Goal: Leave review/rating

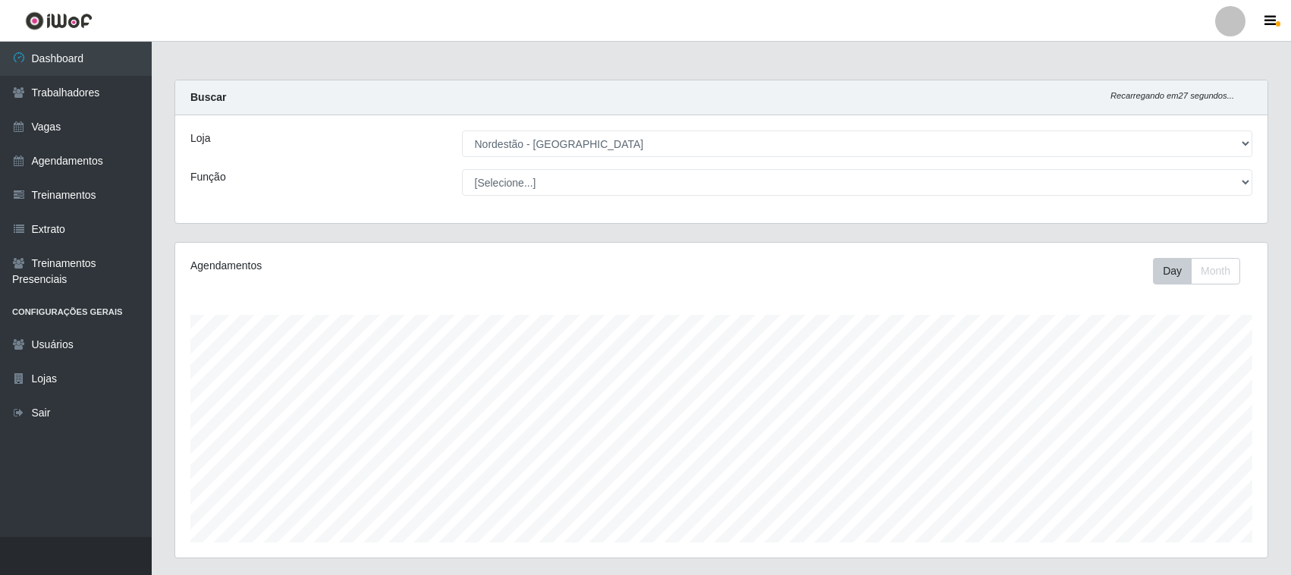
select select "420"
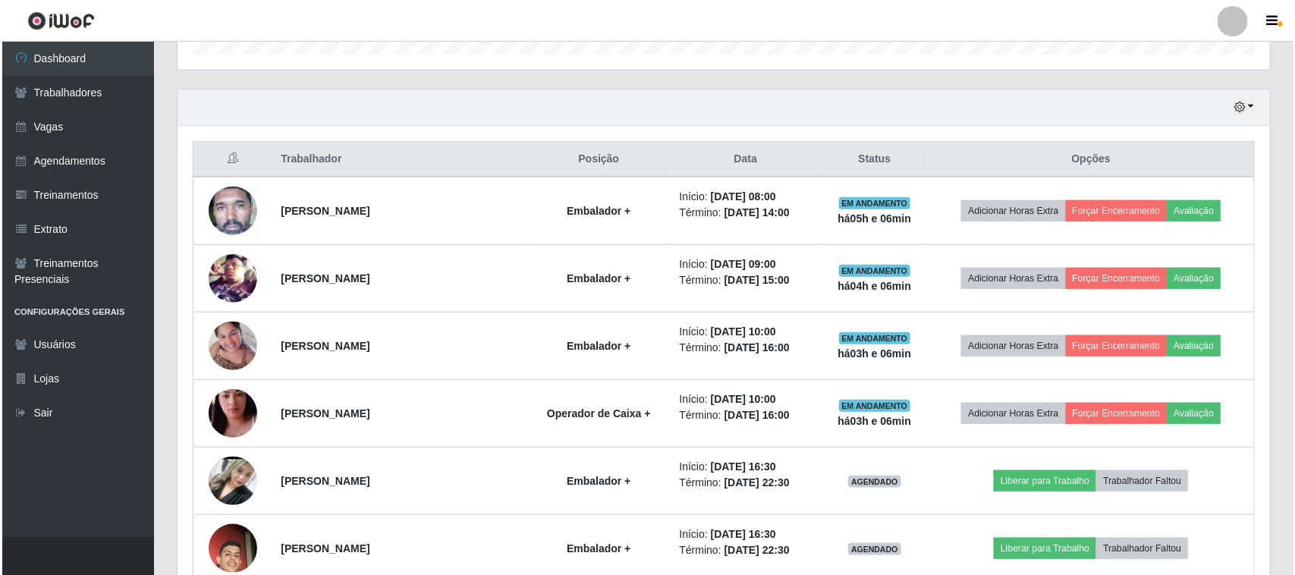
scroll to position [315, 1092]
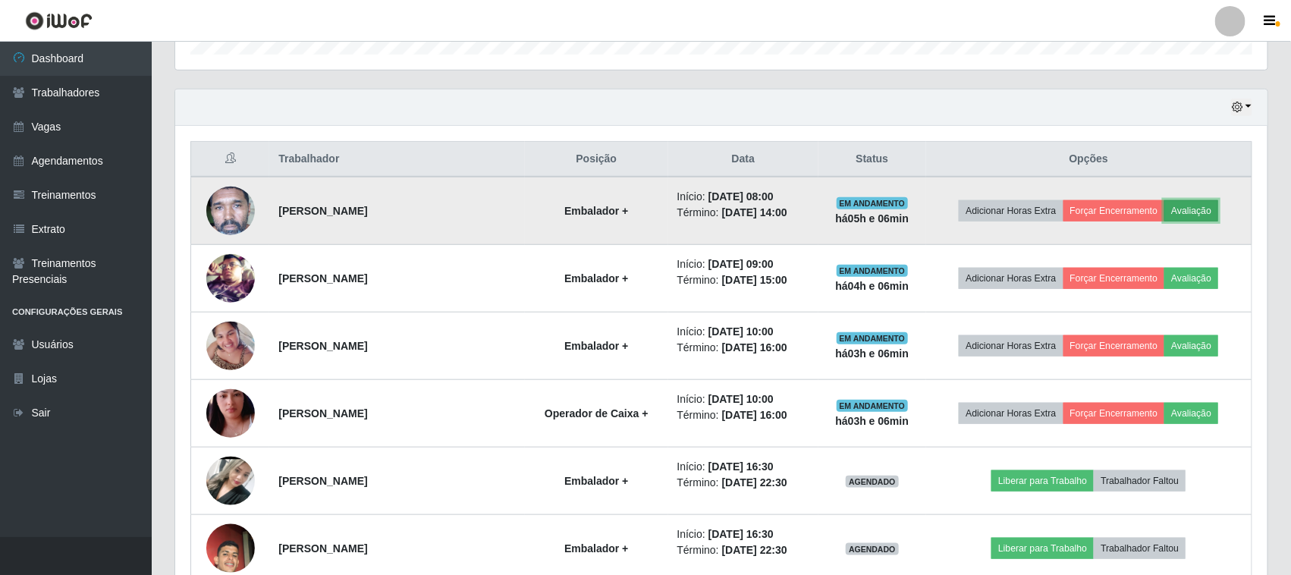
click at [1198, 217] on button "Avaliação" at bounding box center [1191, 210] width 54 height 21
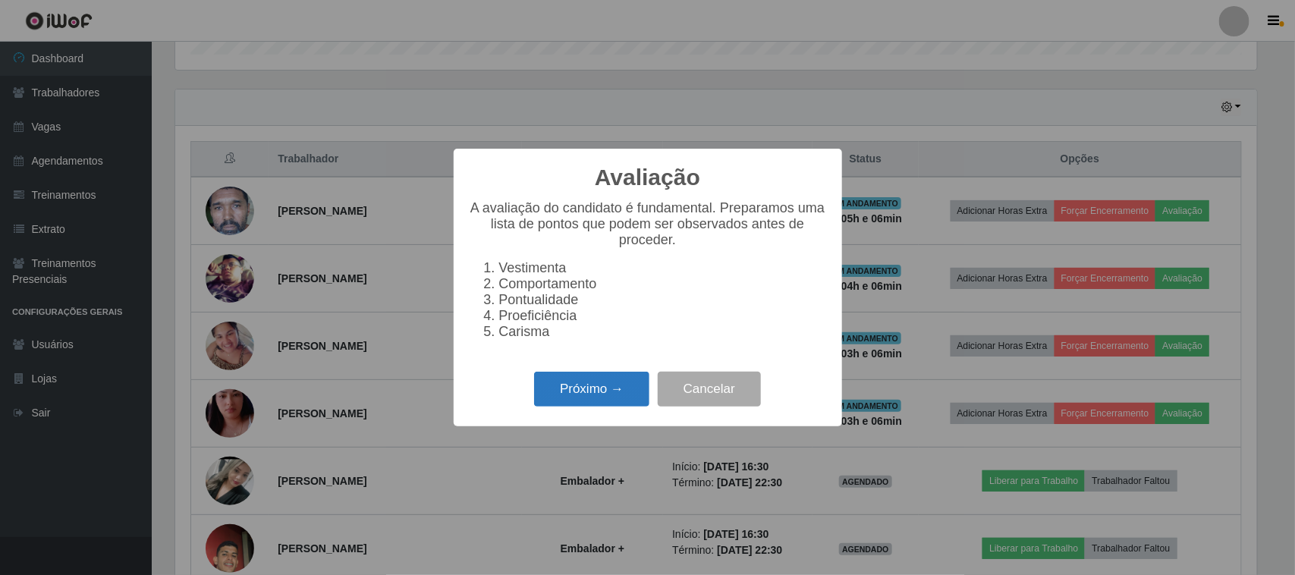
click at [589, 400] on button "Próximo →" at bounding box center [591, 390] width 115 height 36
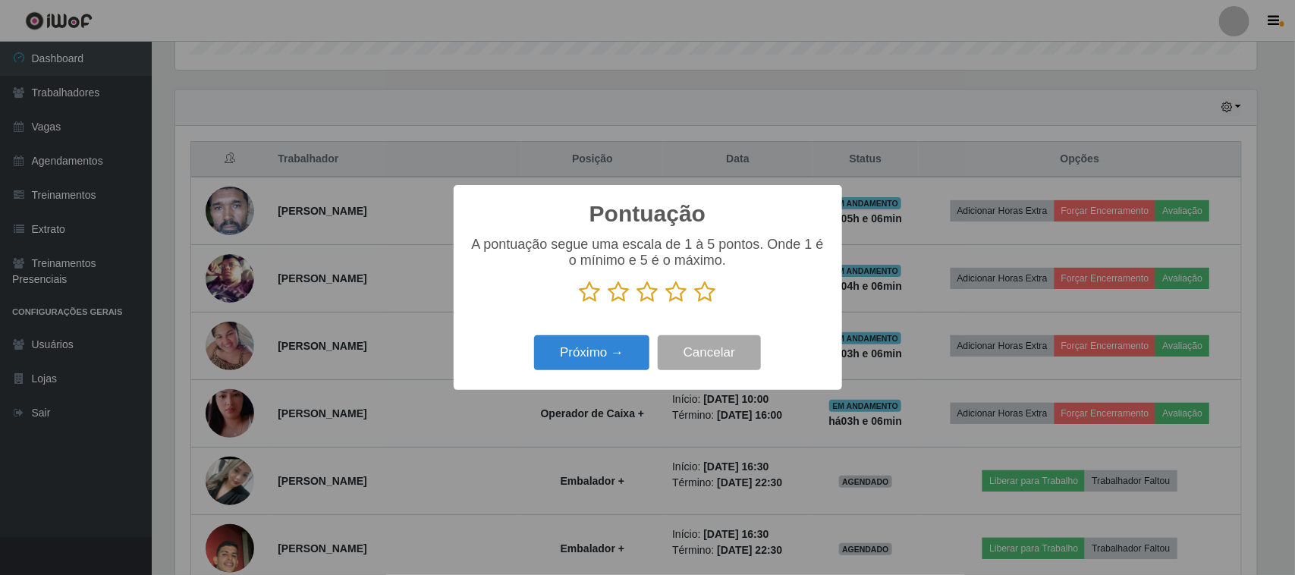
click at [708, 300] on icon at bounding box center [705, 292] width 21 height 23
click at [695, 303] on input "radio" at bounding box center [695, 303] width 0 height 0
click at [613, 353] on button "Próximo →" at bounding box center [591, 353] width 115 height 36
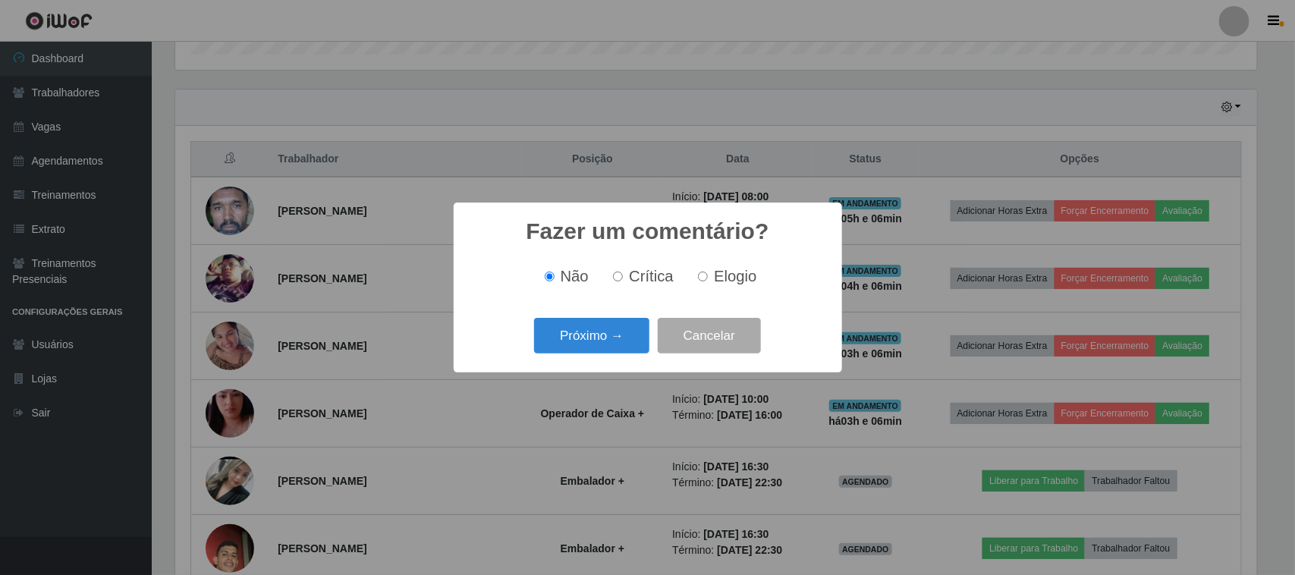
click at [707, 279] on label "Elogio" at bounding box center [724, 276] width 64 height 17
click at [707, 279] on input "Elogio" at bounding box center [703, 277] width 10 height 10
radio input "true"
click at [601, 330] on button "Próximo →" at bounding box center [591, 336] width 115 height 36
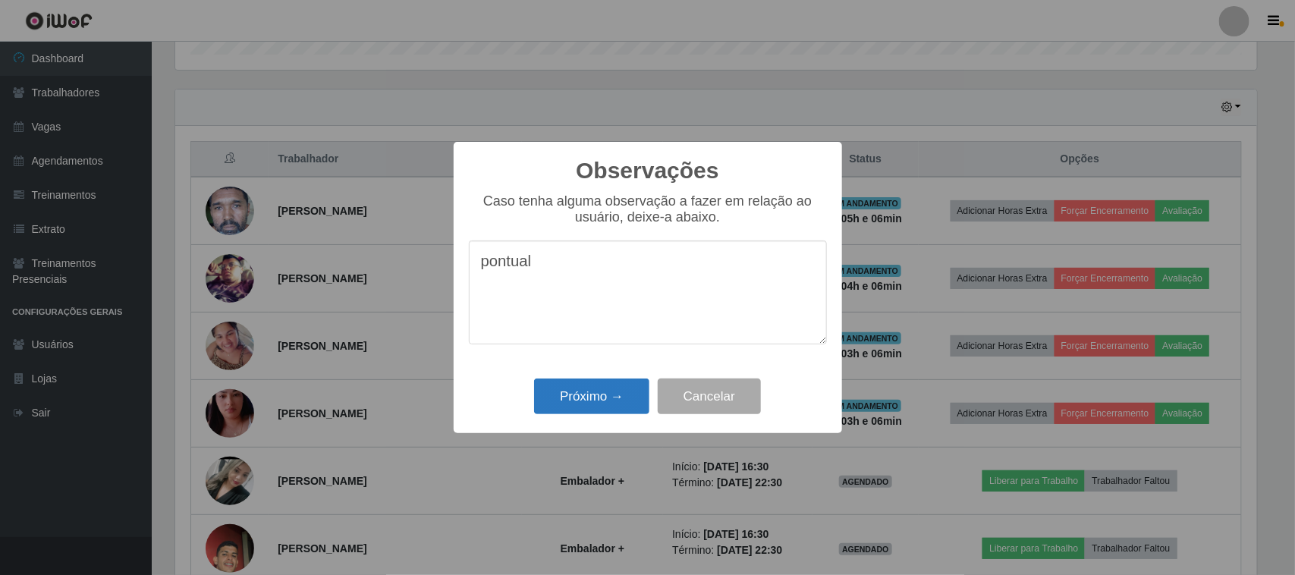
type textarea "pontual"
click at [567, 399] on button "Próximo →" at bounding box center [591, 396] width 115 height 36
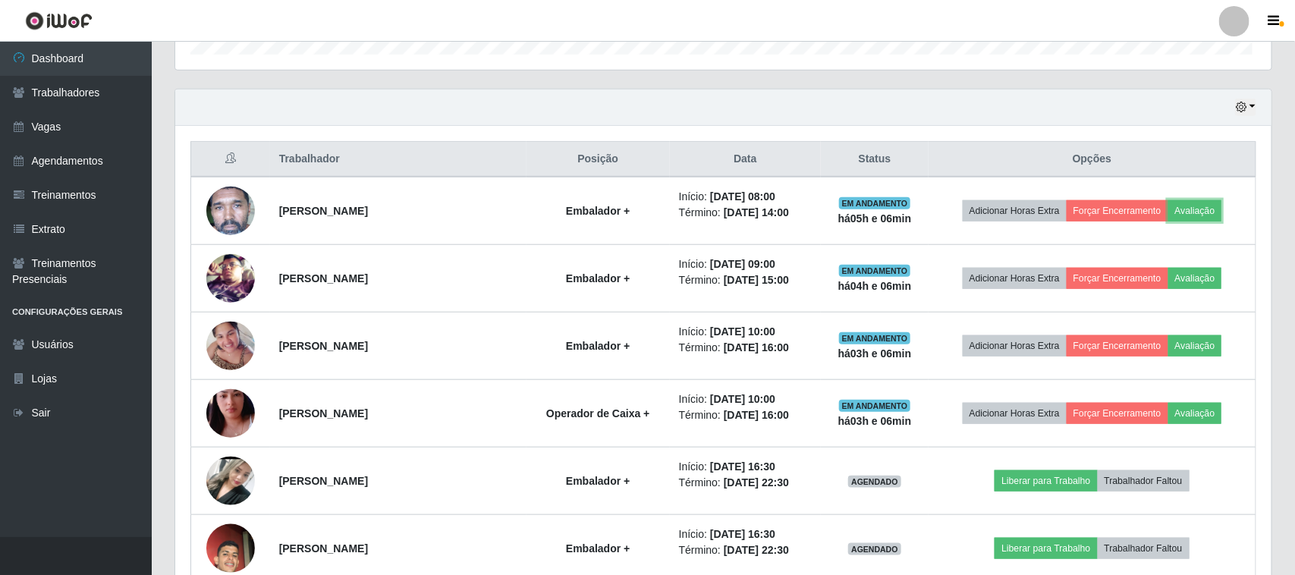
scroll to position [315, 1092]
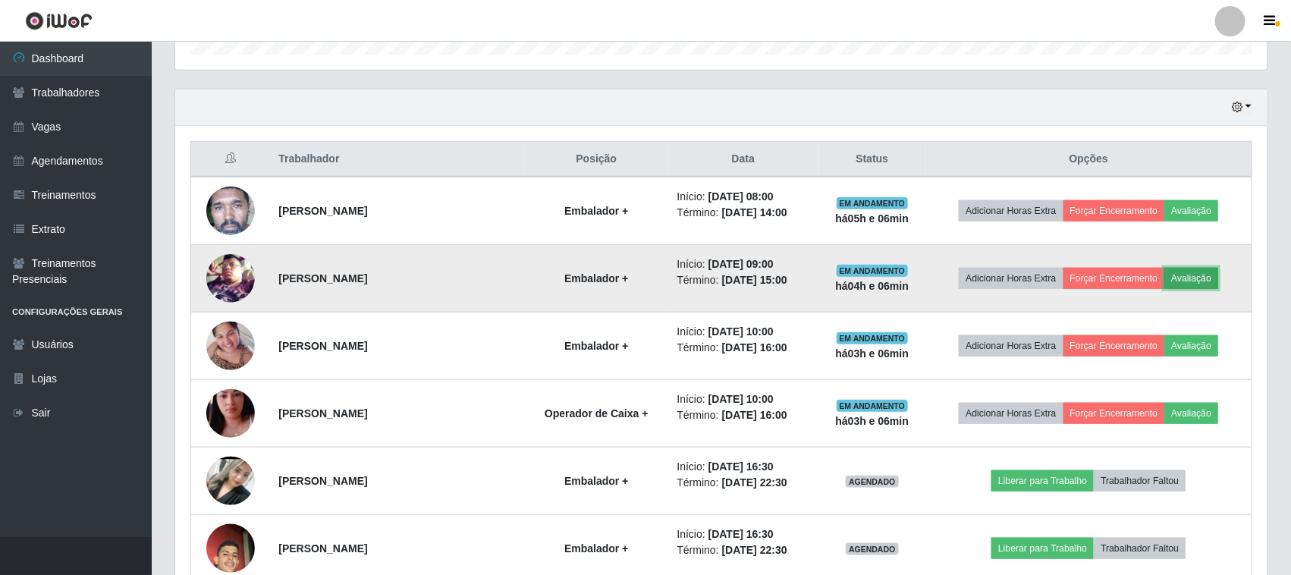
click at [1185, 283] on button "Avaliação" at bounding box center [1191, 278] width 54 height 21
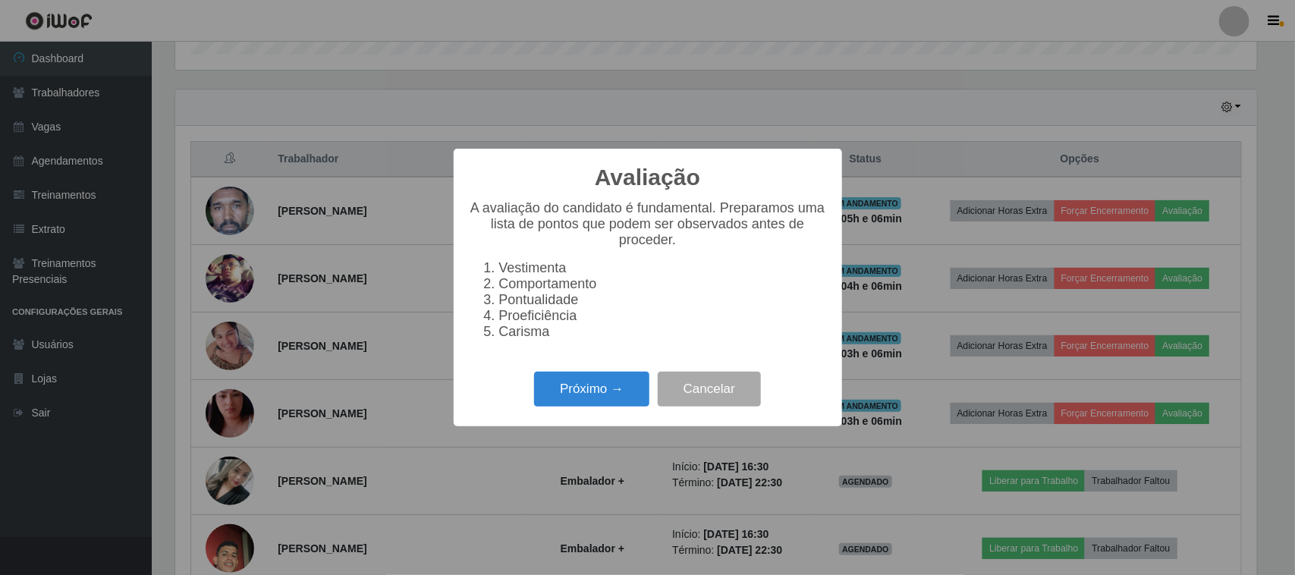
scroll to position [315, 1081]
click at [611, 396] on button "Próximo →" at bounding box center [591, 390] width 115 height 36
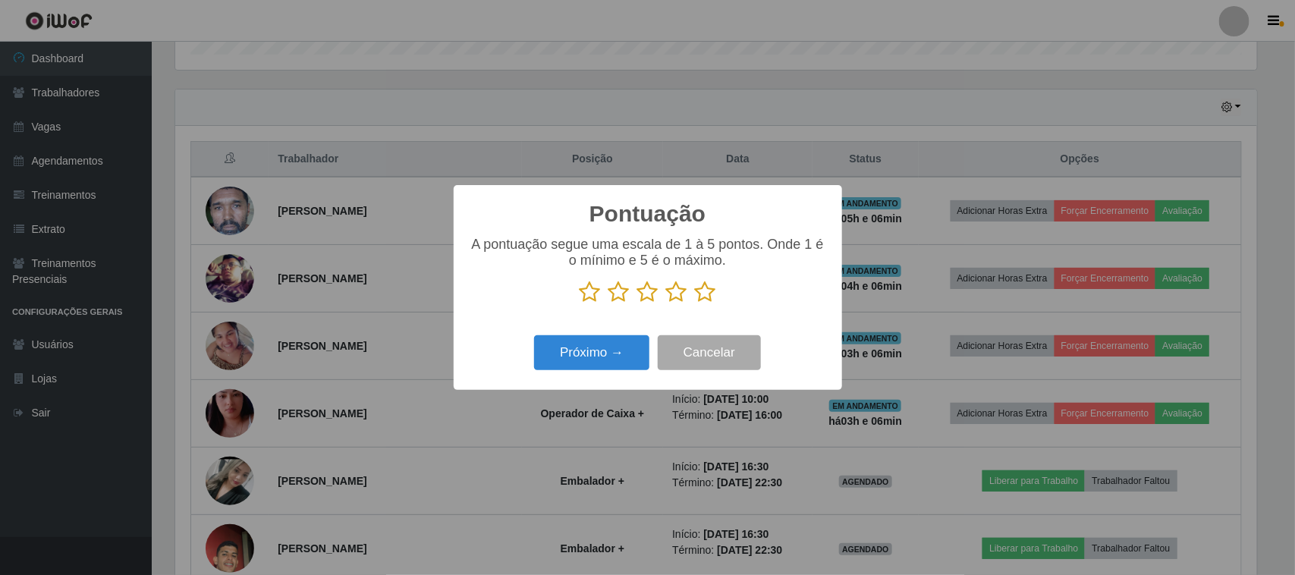
scroll to position [758094, 757327]
click at [711, 300] on icon at bounding box center [705, 292] width 21 height 23
click at [695, 303] on input "radio" at bounding box center [695, 303] width 0 height 0
click at [630, 357] on button "Próximo →" at bounding box center [591, 353] width 115 height 36
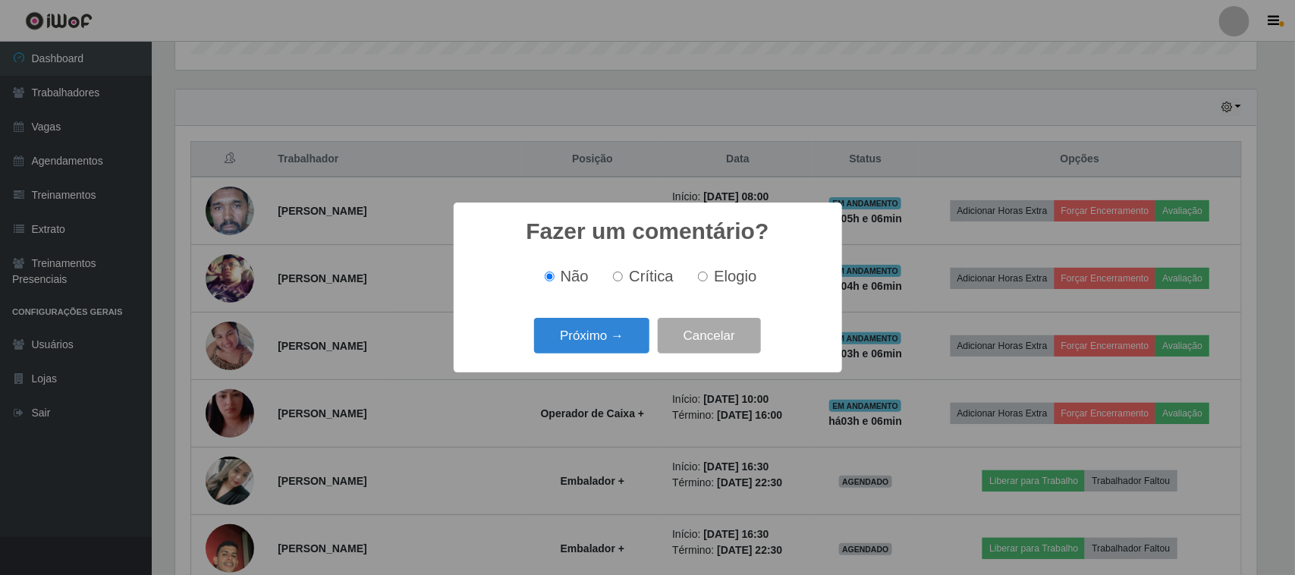
click at [719, 281] on span "Elogio" at bounding box center [735, 276] width 42 height 17
click at [708, 281] on input "Elogio" at bounding box center [703, 277] width 10 height 10
radio input "true"
click at [633, 334] on button "Próximo →" at bounding box center [591, 336] width 115 height 36
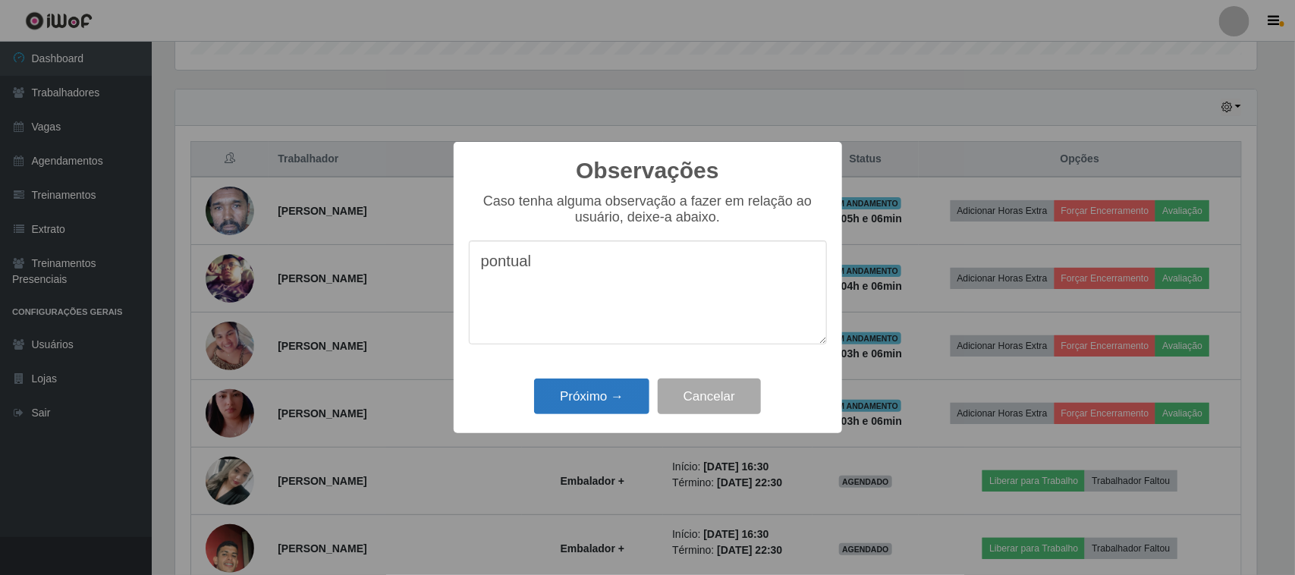
type textarea "pontual"
click at [623, 393] on button "Próximo →" at bounding box center [591, 396] width 115 height 36
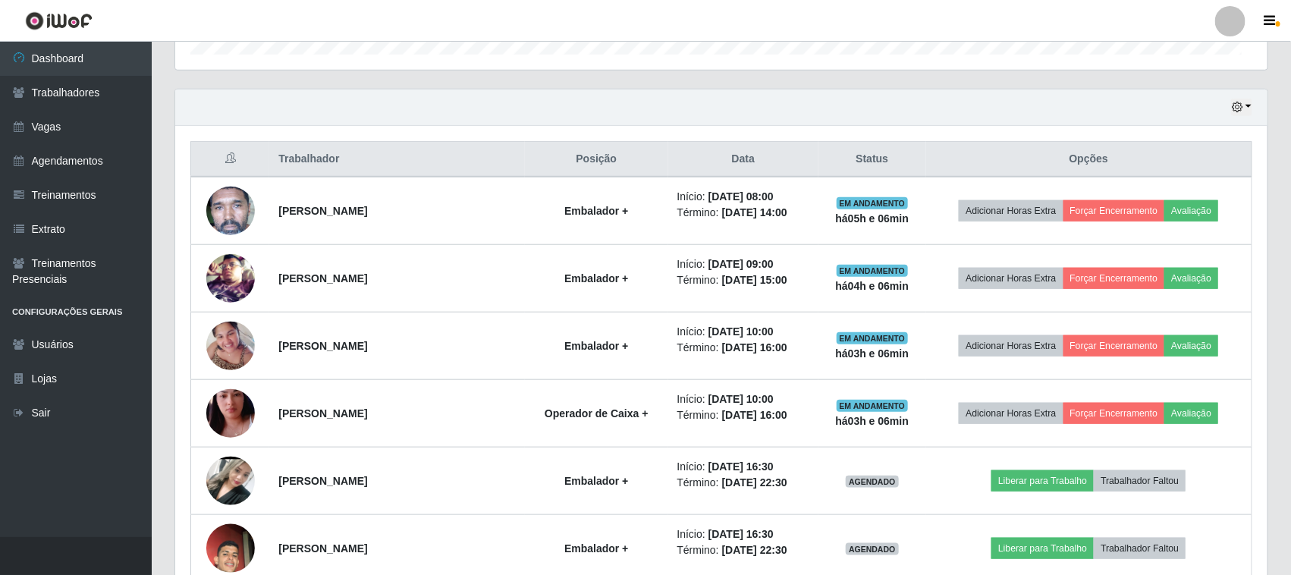
scroll to position [315, 1092]
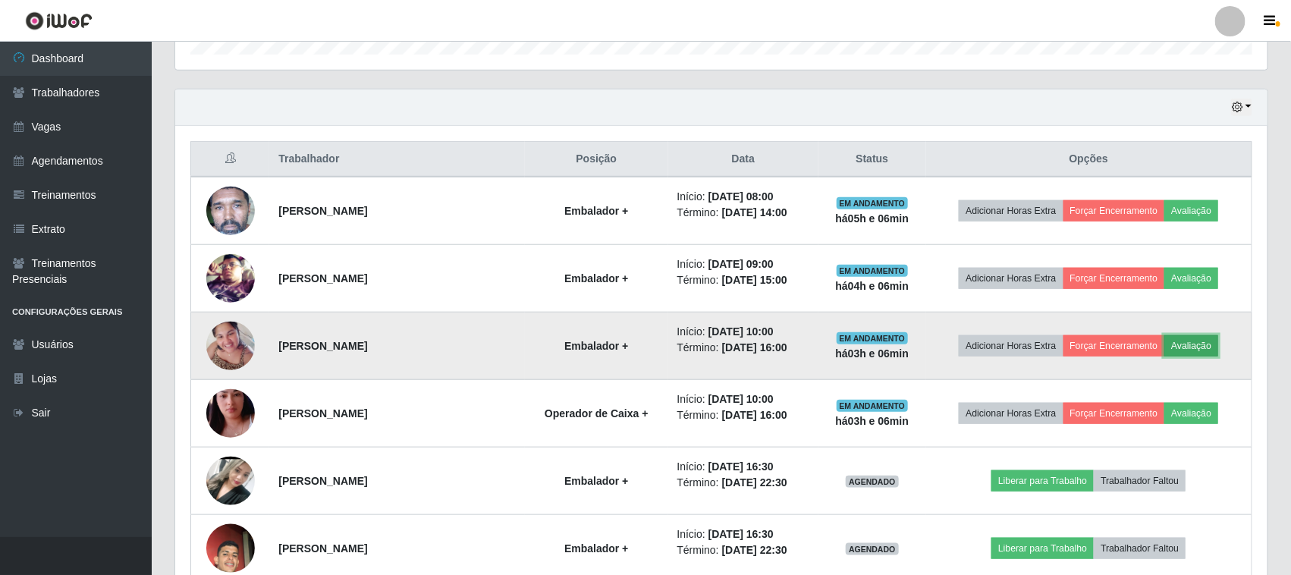
click at [1197, 347] on button "Avaliação" at bounding box center [1191, 345] width 54 height 21
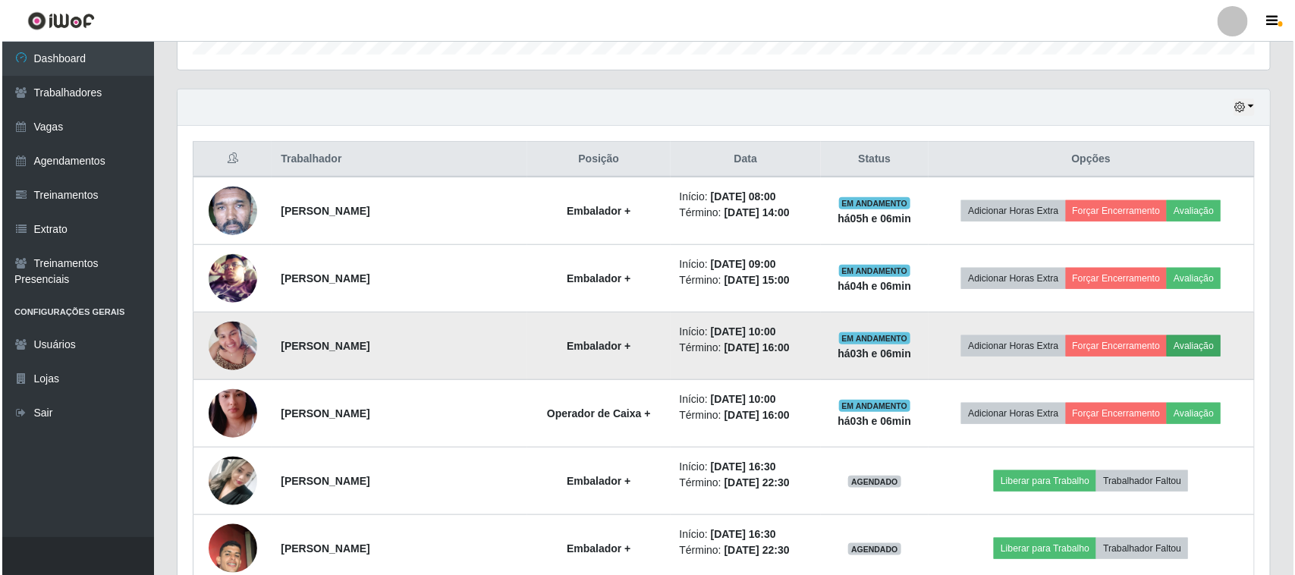
scroll to position [315, 1081]
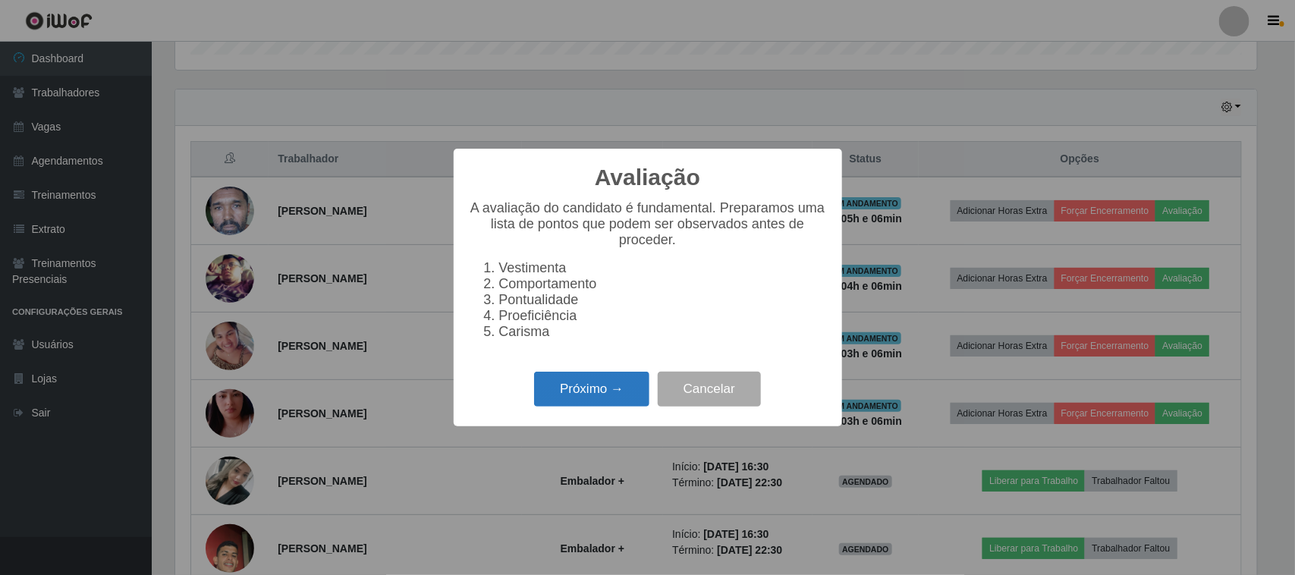
click at [580, 400] on button "Próximo →" at bounding box center [591, 390] width 115 height 36
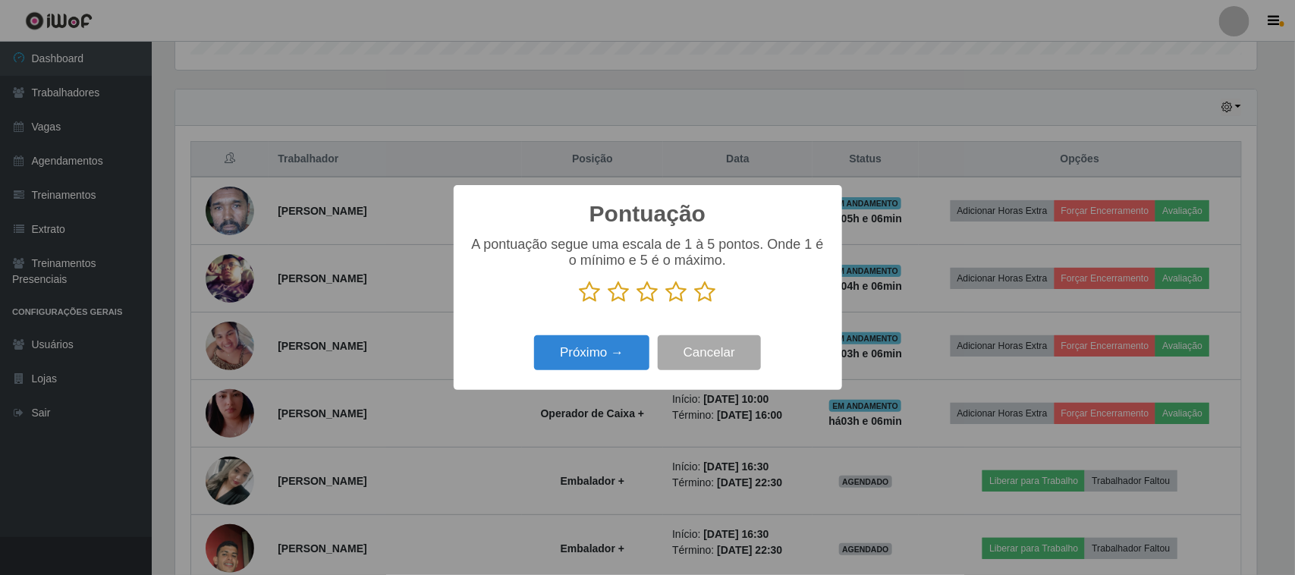
scroll to position [758094, 757327]
click at [706, 297] on icon at bounding box center [705, 292] width 21 height 23
click at [695, 303] on input "radio" at bounding box center [695, 303] width 0 height 0
click at [592, 350] on button "Próximo →" at bounding box center [591, 353] width 115 height 36
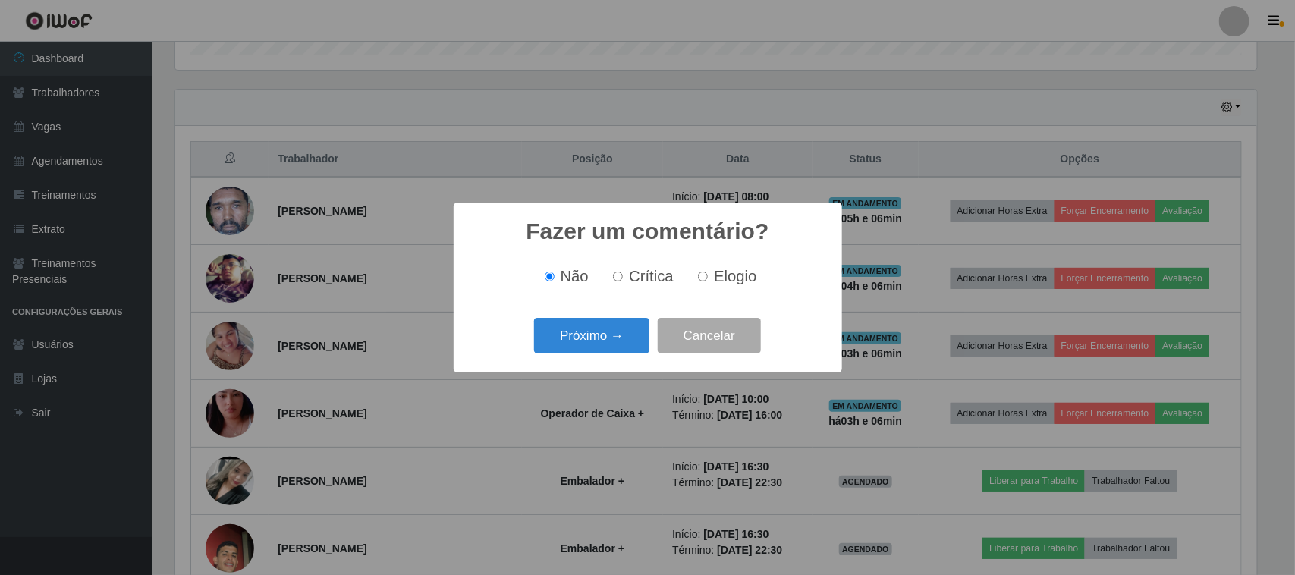
drag, startPoint x: 736, startPoint y: 275, endPoint x: 629, endPoint y: 315, distance: 114.2
click at [736, 275] on span "Elogio" at bounding box center [735, 276] width 42 height 17
click at [708, 275] on input "Elogio" at bounding box center [703, 277] width 10 height 10
radio input "true"
click at [601, 328] on button "Próximo →" at bounding box center [591, 336] width 115 height 36
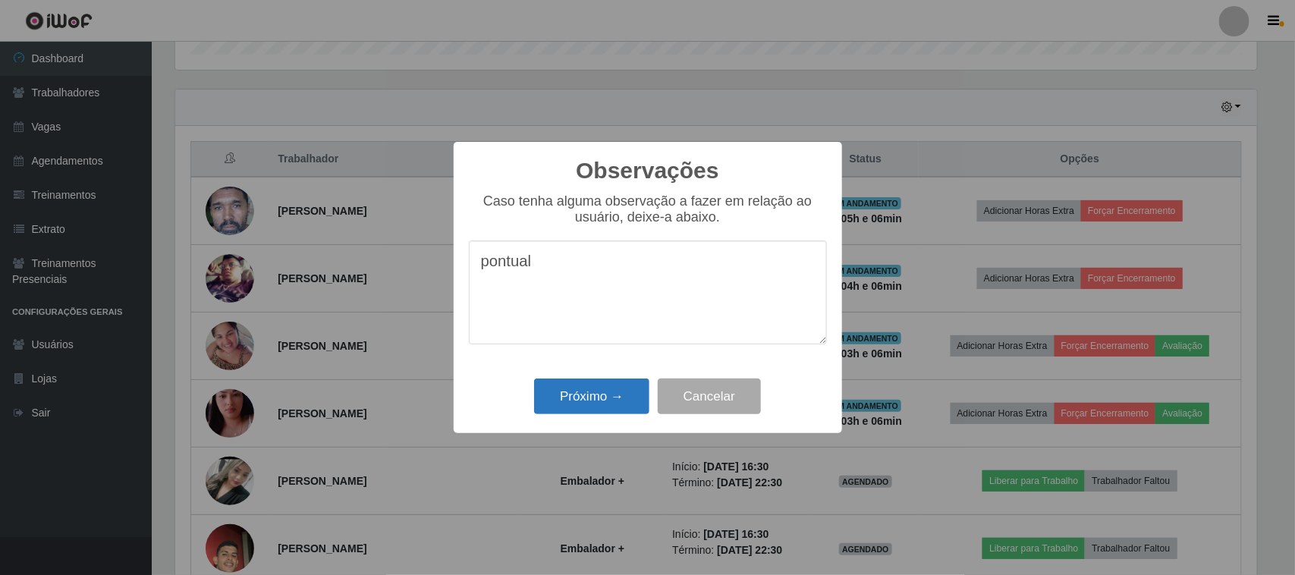
type textarea "pontual"
click at [589, 400] on button "Próximo →" at bounding box center [591, 396] width 115 height 36
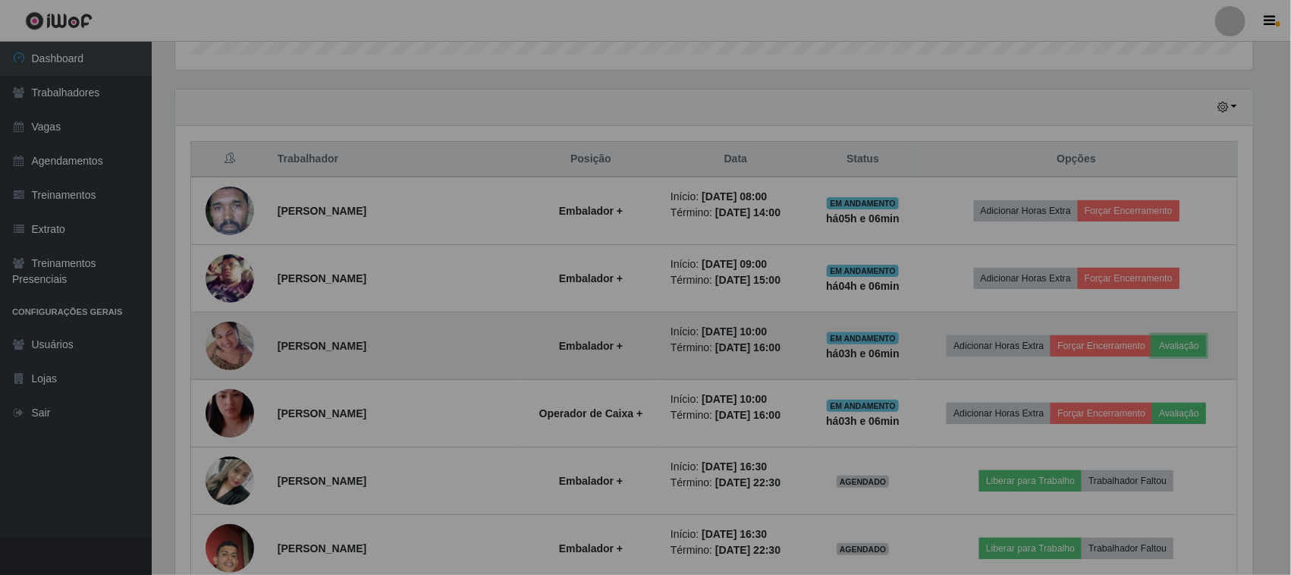
scroll to position [315, 1092]
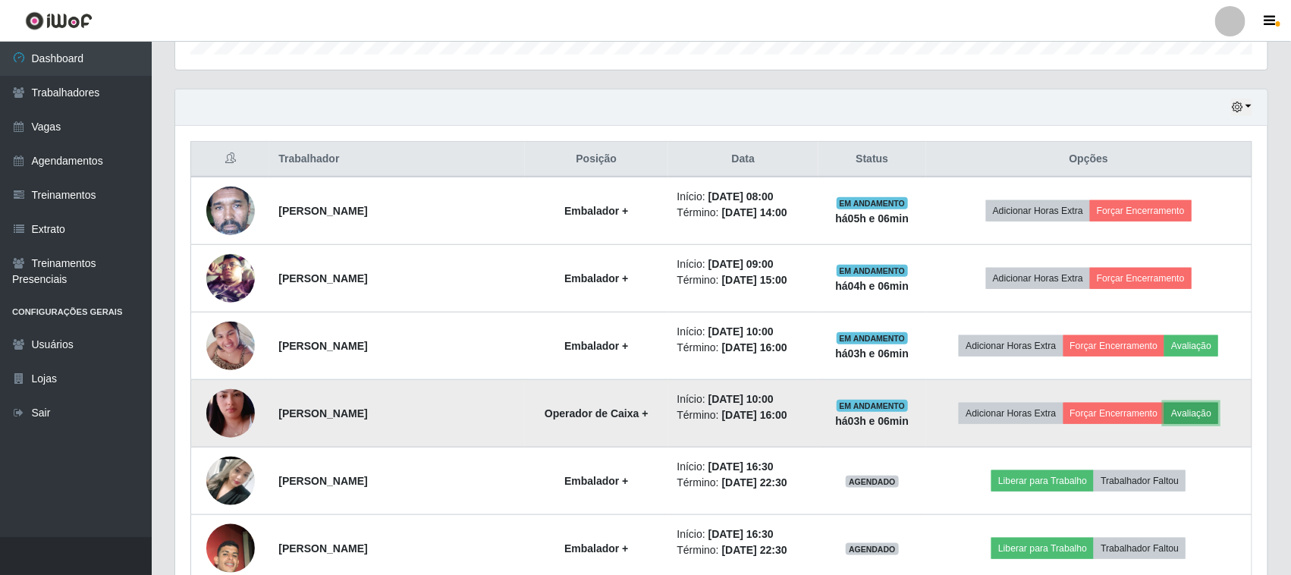
click at [1204, 413] on button "Avaliação" at bounding box center [1191, 413] width 54 height 21
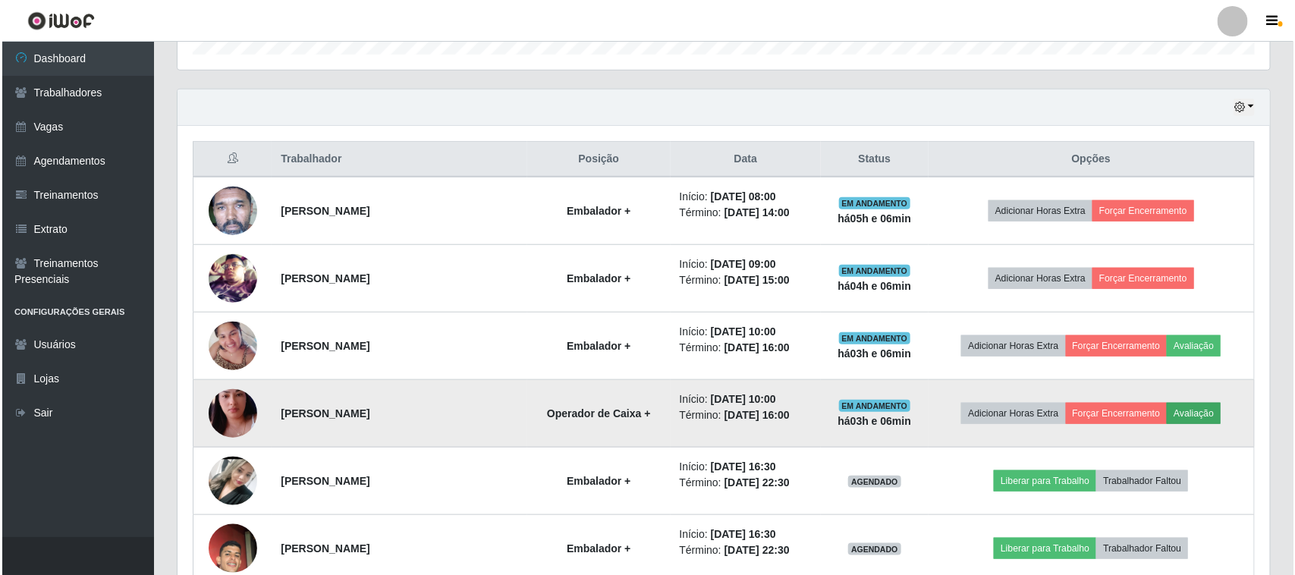
scroll to position [315, 1081]
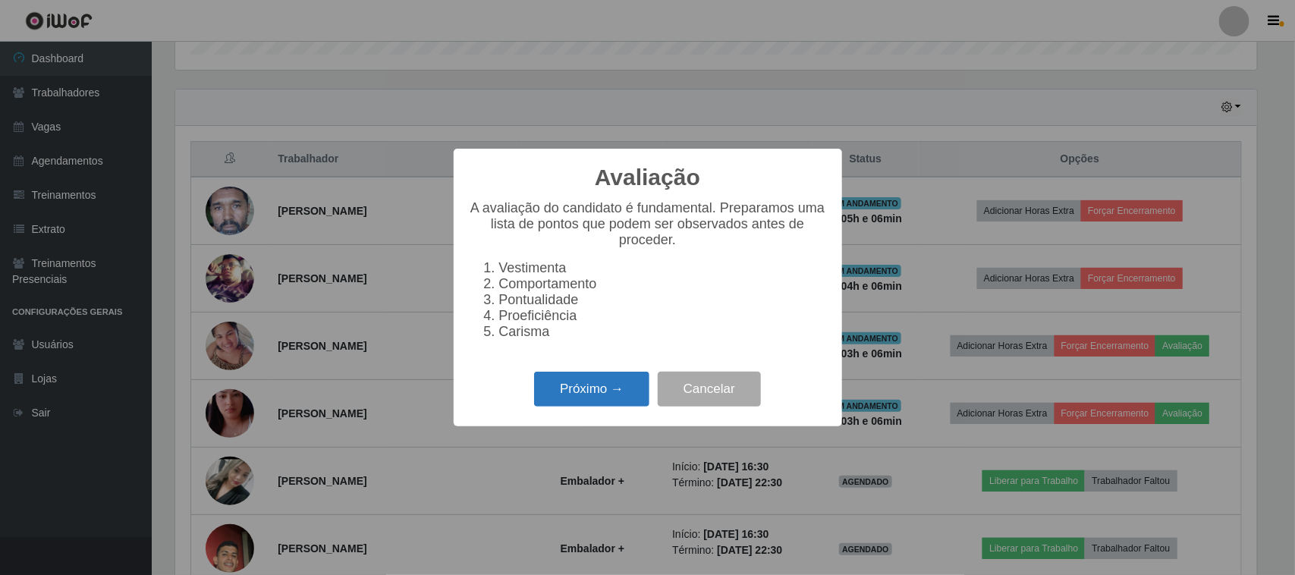
click at [611, 399] on button "Próximo →" at bounding box center [591, 390] width 115 height 36
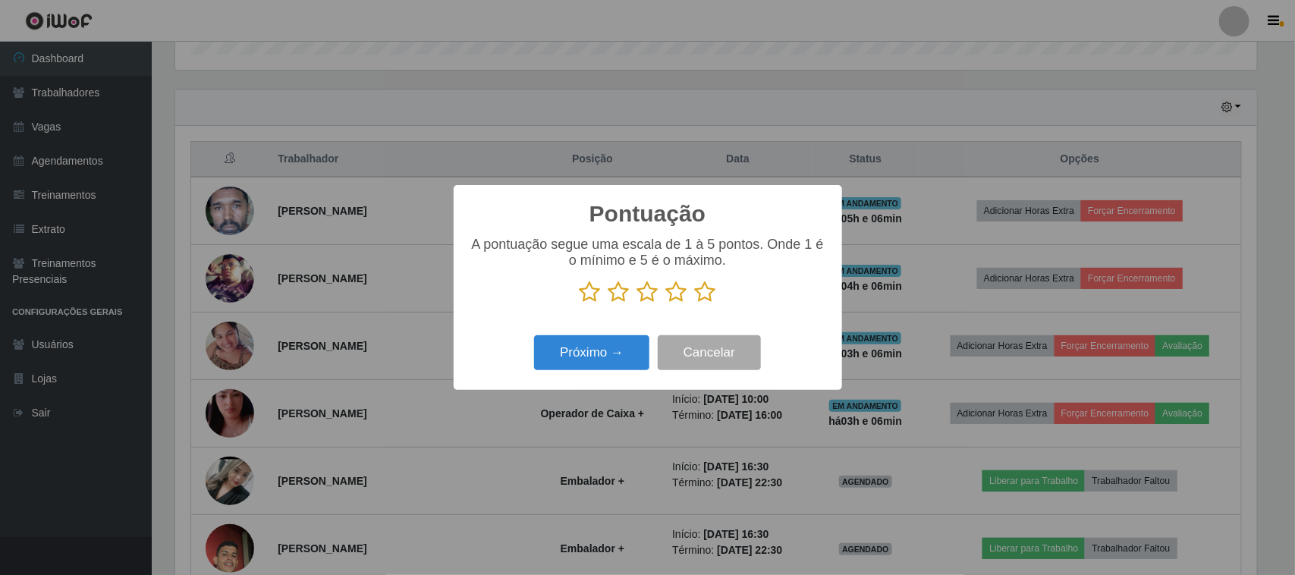
click at [698, 297] on icon at bounding box center [705, 292] width 21 height 23
click at [695, 303] on input "radio" at bounding box center [695, 303] width 0 height 0
click at [590, 359] on button "Próximo →" at bounding box center [591, 353] width 115 height 36
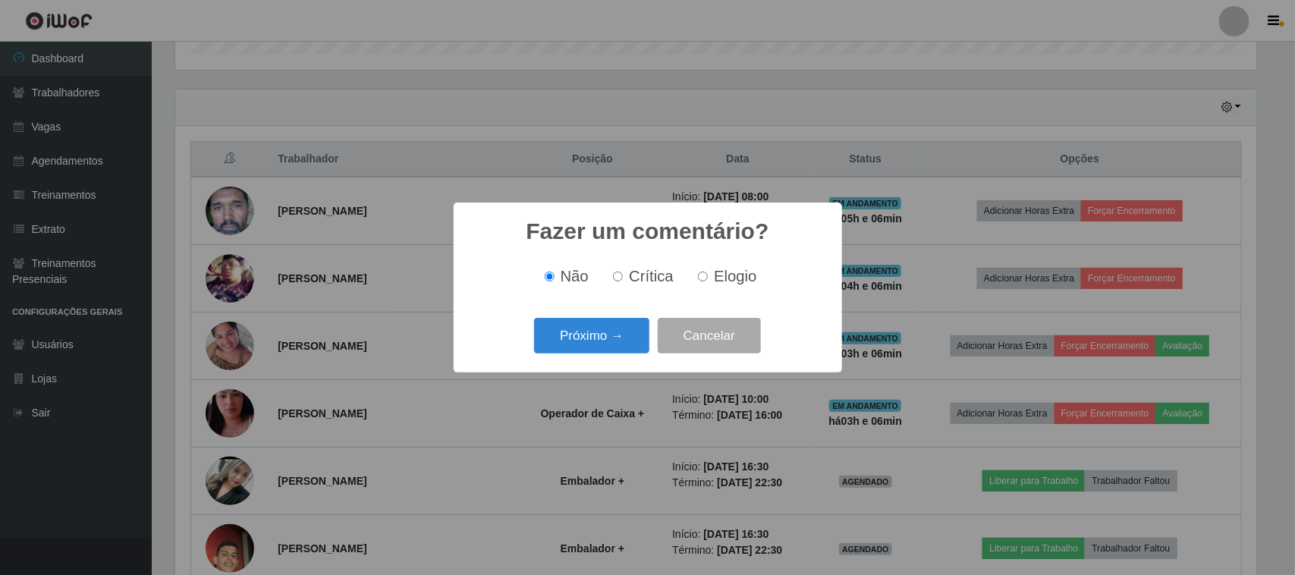
click at [687, 281] on div "Não Crítica Elogio" at bounding box center [648, 276] width 358 height 17
click at [709, 281] on label "Elogio" at bounding box center [724, 276] width 64 height 17
click at [708, 281] on input "Elogio" at bounding box center [703, 277] width 10 height 10
radio input "true"
click at [599, 353] on button "Próximo →" at bounding box center [591, 336] width 115 height 36
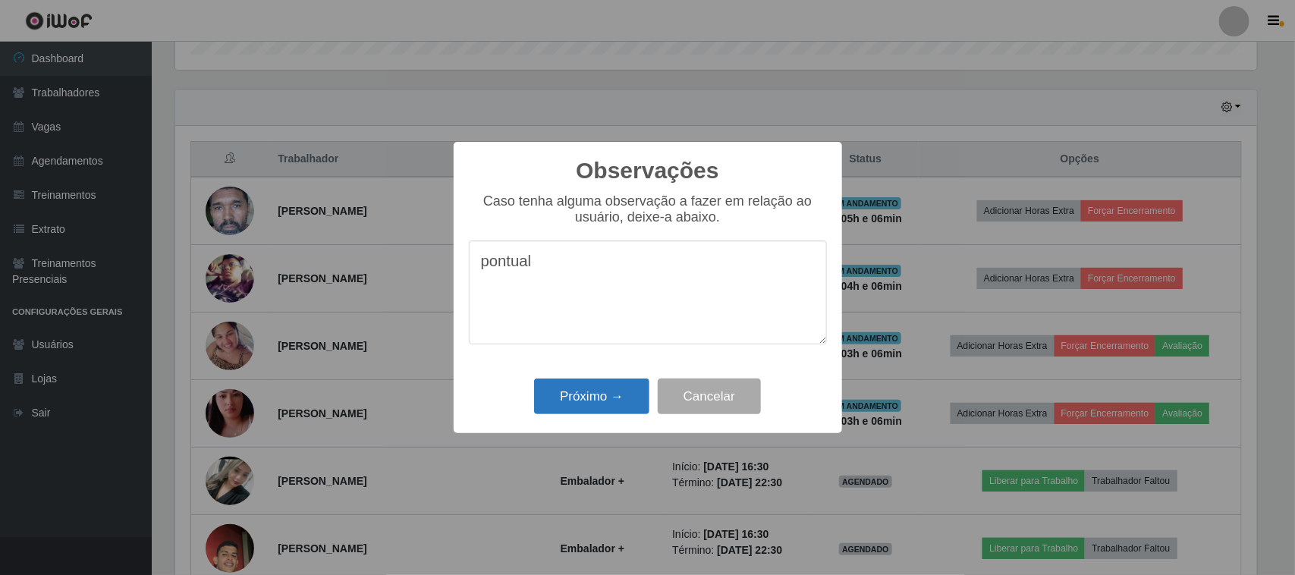
type textarea "pontual"
click at [608, 391] on button "Próximo →" at bounding box center [591, 396] width 115 height 36
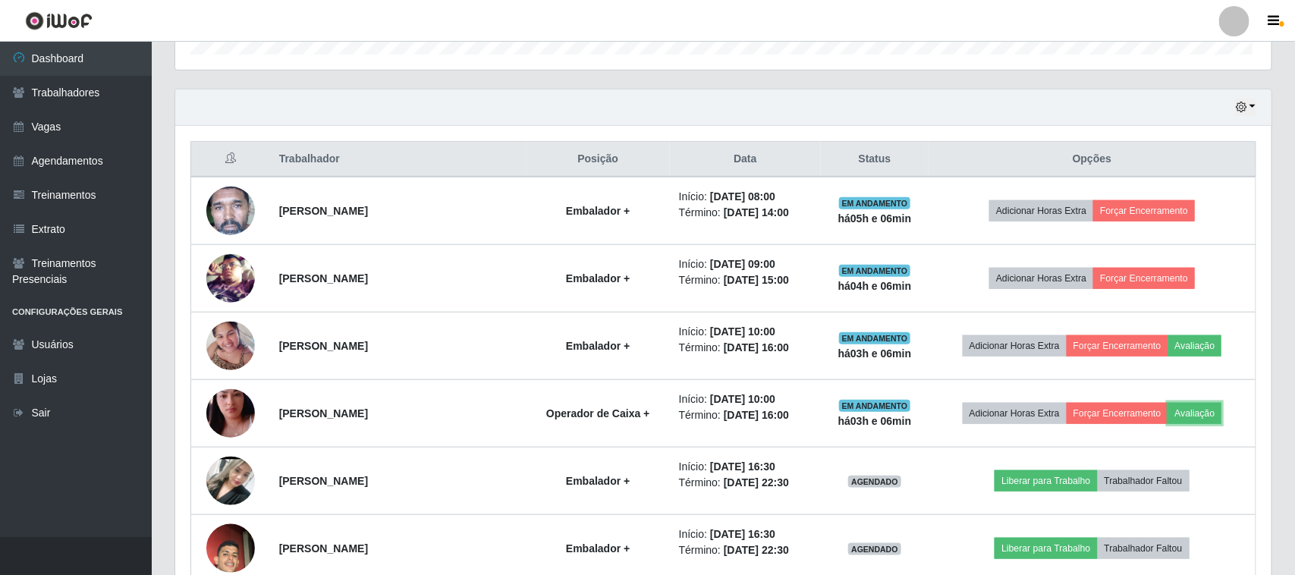
scroll to position [0, 0]
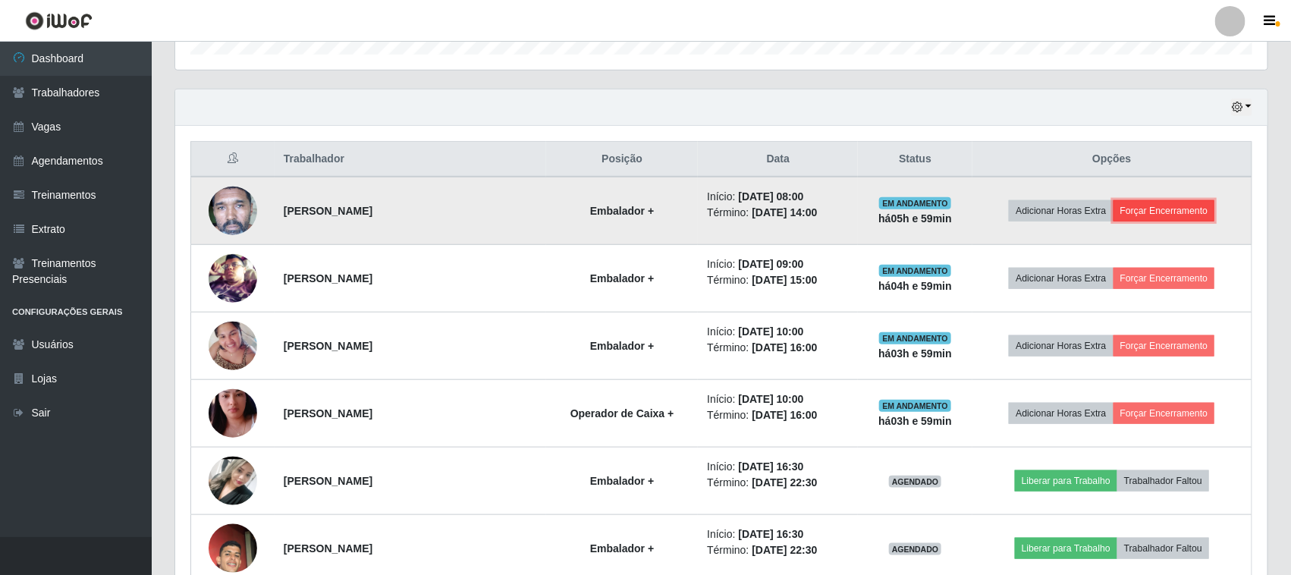
click at [1154, 206] on button "Forçar Encerramento" at bounding box center [1164, 210] width 102 height 21
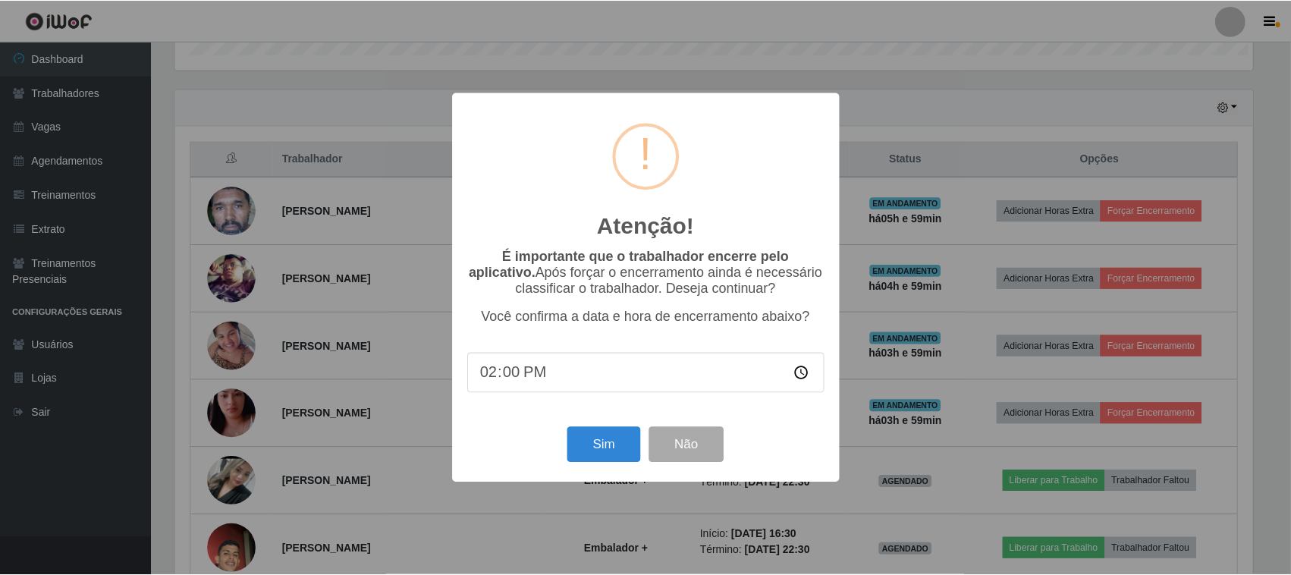
scroll to position [315, 1081]
click at [607, 450] on button "Sim" at bounding box center [606, 445] width 74 height 36
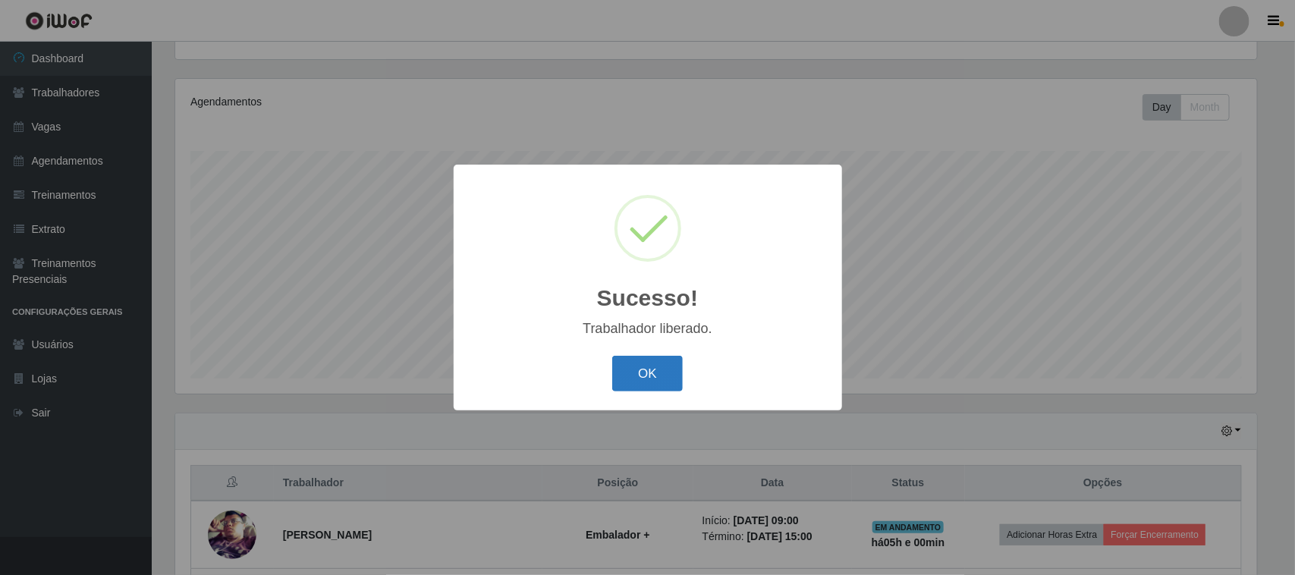
click at [664, 375] on button "OK" at bounding box center [647, 374] width 71 height 36
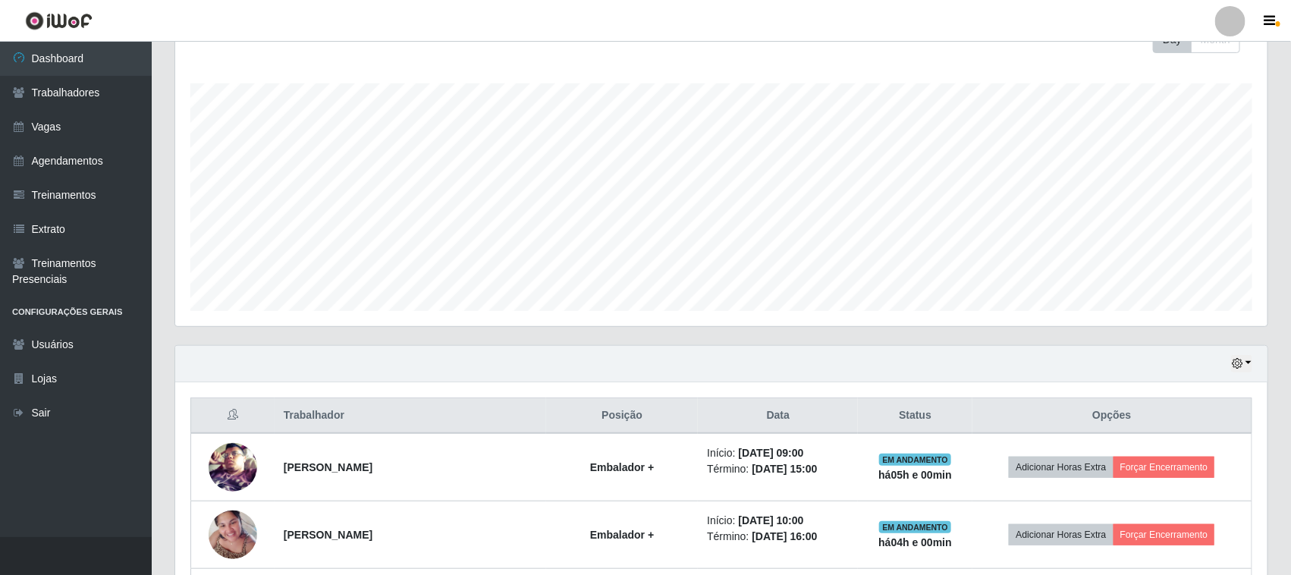
scroll to position [0, 0]
